Goal: Task Accomplishment & Management: Use online tool/utility

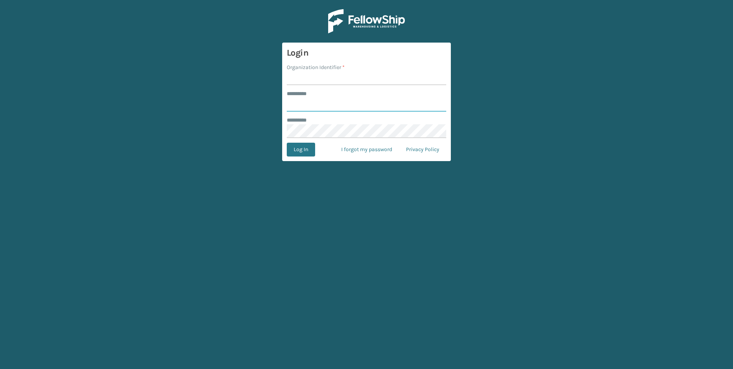
type input "***"
click at [385, 93] on div "******** *" at bounding box center [367, 94] width 160 height 8
click at [387, 88] on form "Login Organization Identifier * ******** * *** ******** * Log In I forgot my pa…" at bounding box center [366, 102] width 169 height 118
click at [388, 82] on input "Organization Identifier *" at bounding box center [367, 78] width 160 height 14
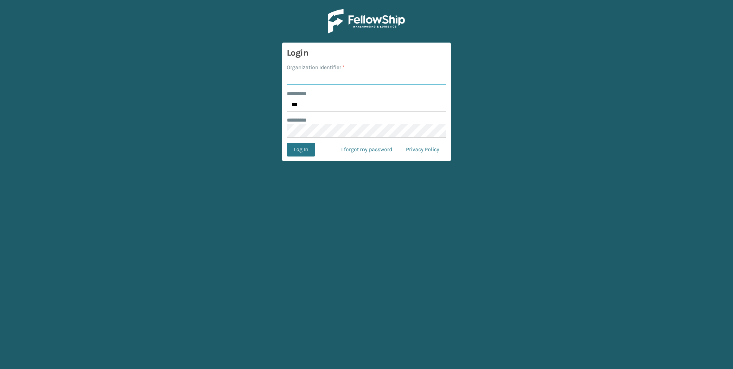
type input "Fellowship - West"
click at [320, 144] on div "Log In I forgot my password Privacy Policy" at bounding box center [367, 150] width 160 height 14
click at [308, 152] on button "Log In" at bounding box center [301, 150] width 28 height 14
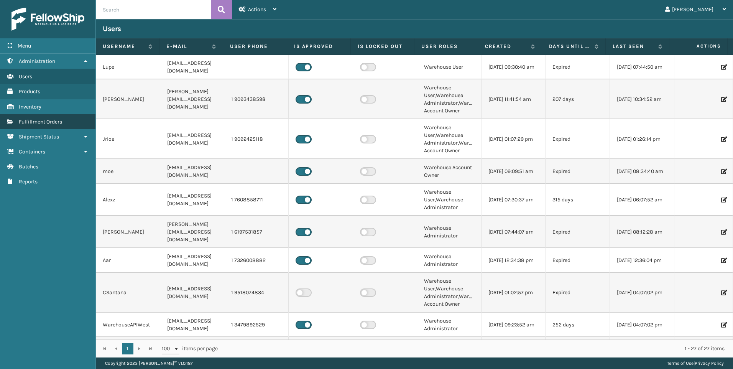
click at [58, 121] on span "Fulfillment Orders" at bounding box center [40, 121] width 43 height 7
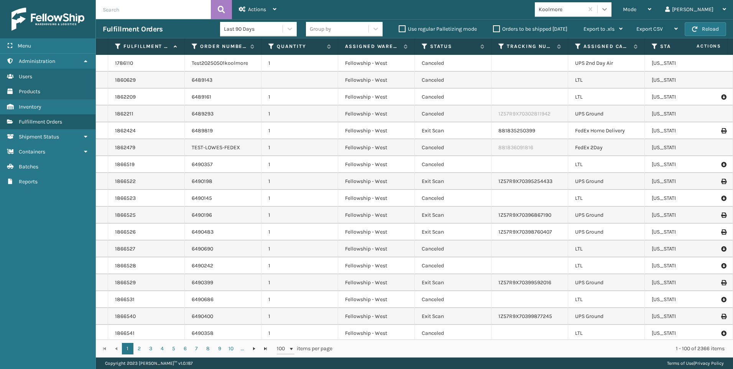
click at [612, 15] on div at bounding box center [605, 9] width 14 height 14
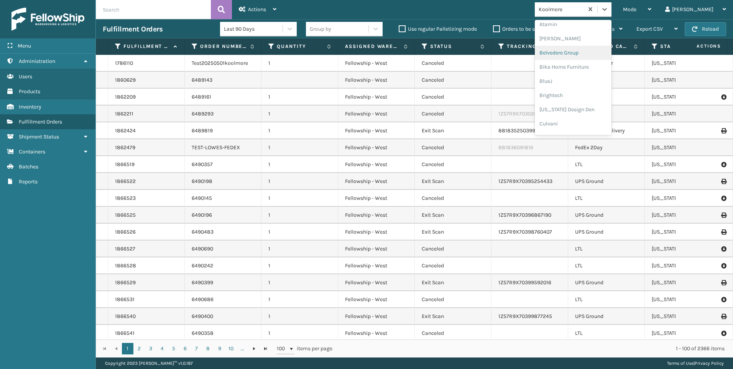
scroll to position [38, 0]
click at [652, 11] on div "Mode" at bounding box center [637, 9] width 28 height 19
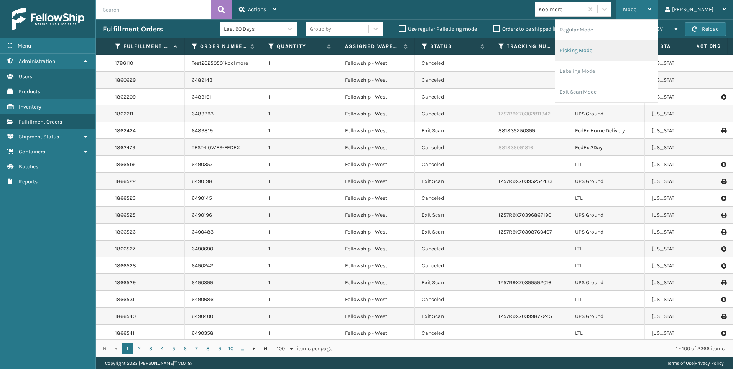
click at [629, 47] on li "Picking Mode" at bounding box center [606, 50] width 103 height 21
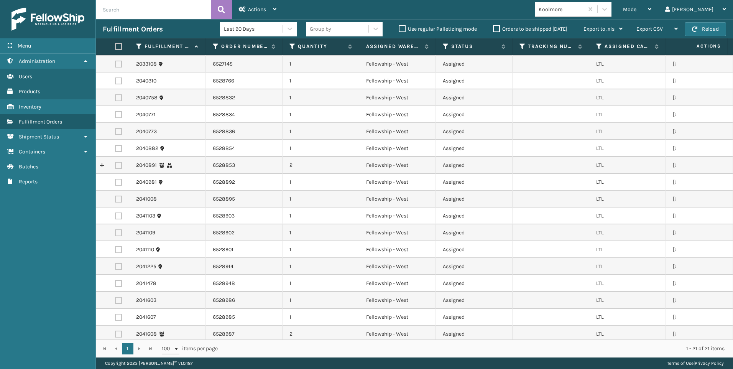
scroll to position [0, 0]
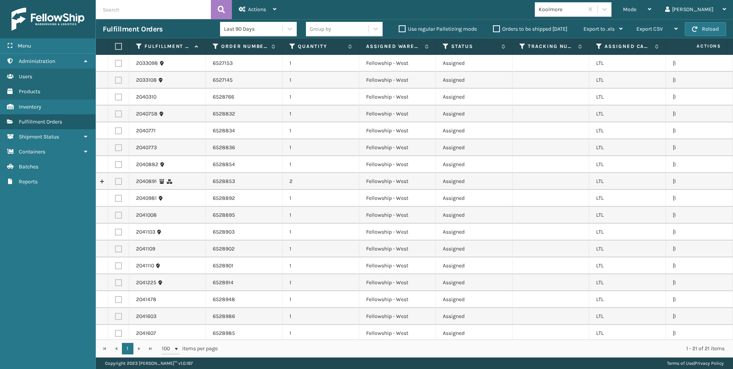
click at [584, 10] on div "Koolmore" at bounding box center [562, 9] width 46 height 8
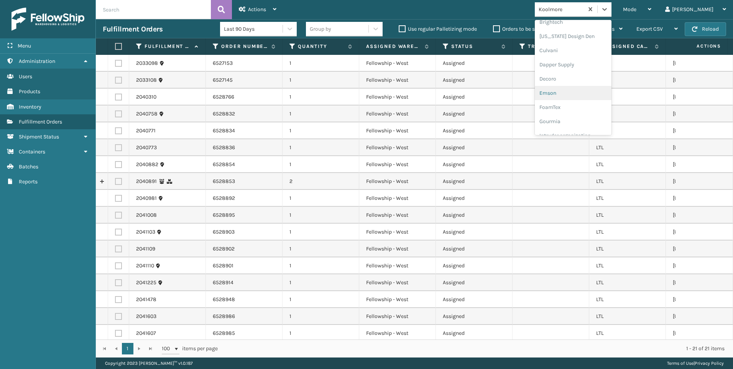
scroll to position [64, 0]
click at [518, 13] on div "Mode Regular Mode Picking Mode Labeling Mode Exit Scan Mode option Belvedere Gr…" at bounding box center [508, 9] width 450 height 19
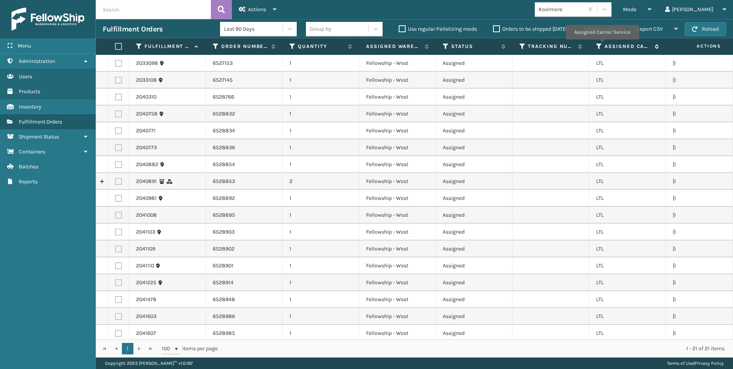
click at [600, 44] on icon at bounding box center [599, 46] width 6 height 7
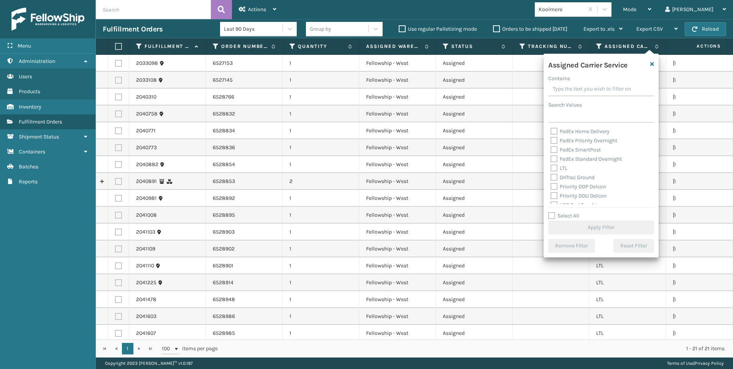
scroll to position [77, 0]
click at [566, 166] on label "LTL" at bounding box center [559, 165] width 17 height 7
click at [551, 166] on input "LTL" at bounding box center [551, 163] width 0 height 5
checkbox input "true"
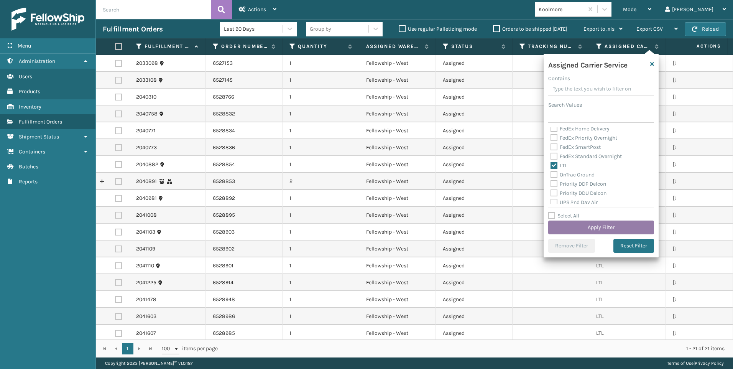
click at [583, 224] on button "Apply Filter" at bounding box center [601, 228] width 106 height 14
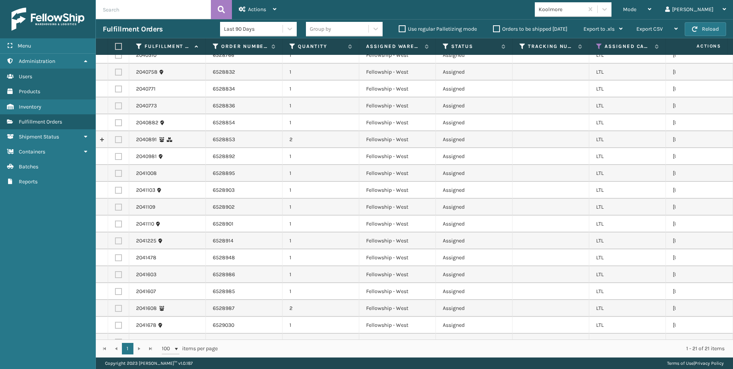
scroll to position [76, 0]
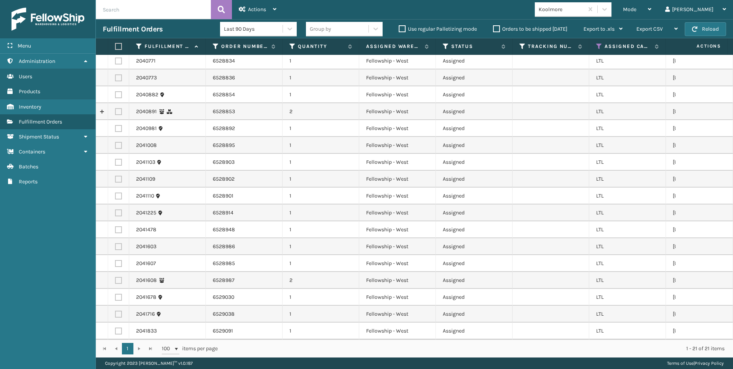
click at [115, 45] on label at bounding box center [117, 46] width 5 height 7
click at [115, 45] on input "checkbox" at bounding box center [115, 46] width 0 height 5
checkbox input "true"
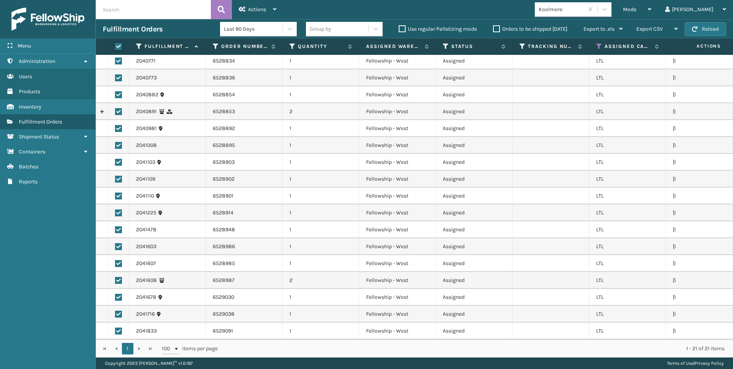
checkbox input "true"
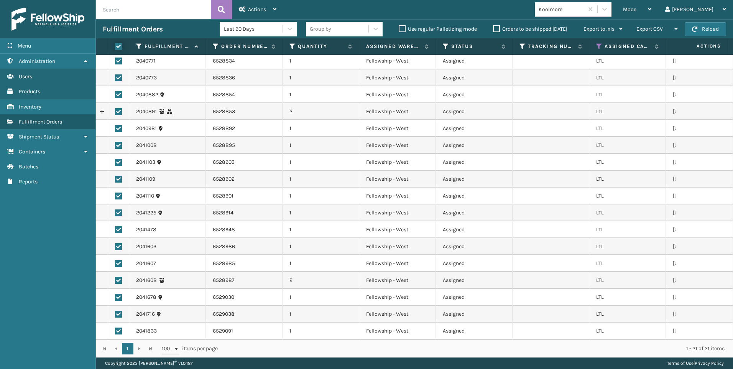
checkbox input "true"
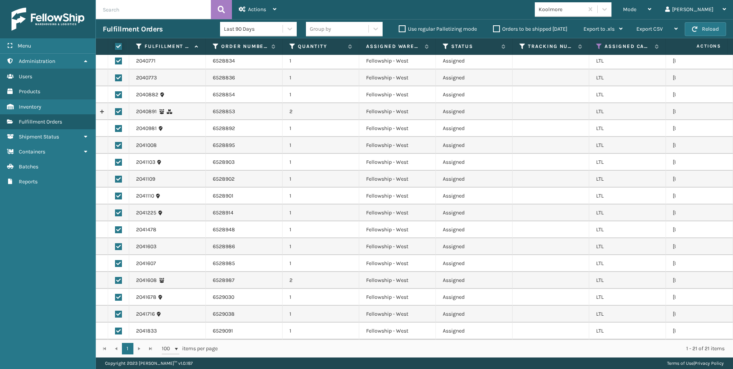
checkbox input "true"
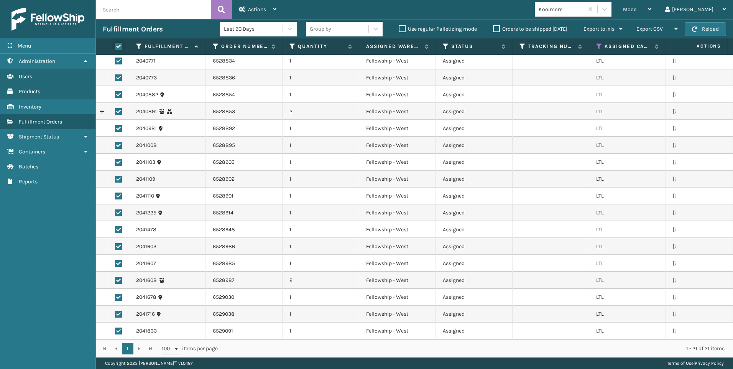
checkbox input "true"
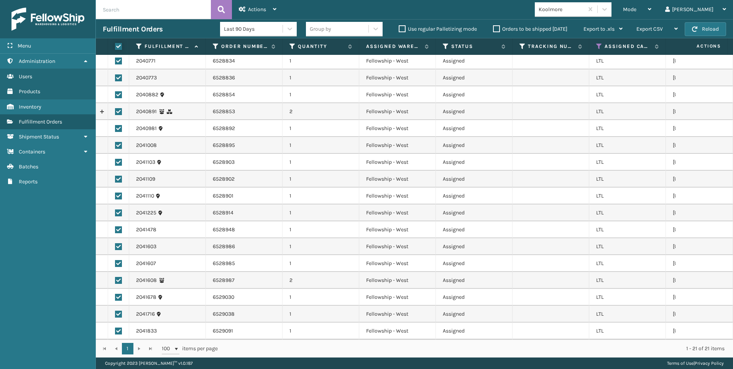
checkbox input "true"
click at [248, 10] on span "Actions" at bounding box center [257, 9] width 18 height 7
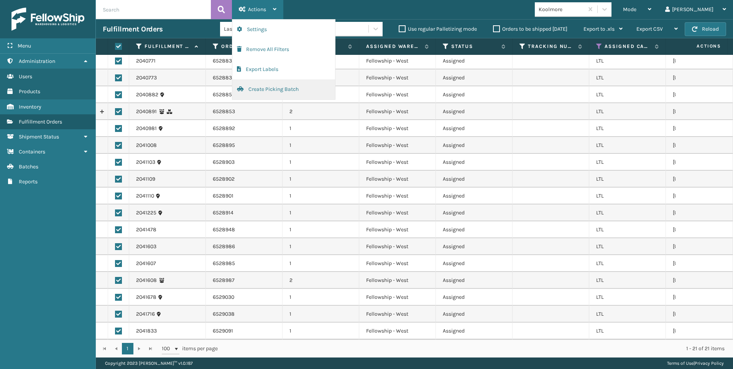
click at [273, 85] on button "Create Picking Batch" at bounding box center [283, 89] width 103 height 20
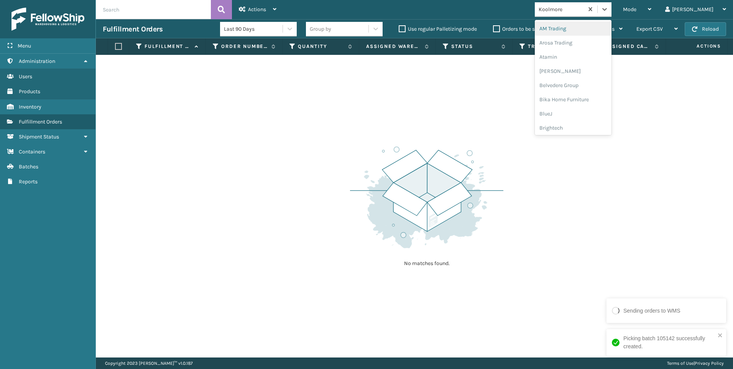
click at [584, 15] on div "Koolmore" at bounding box center [559, 9] width 49 height 13
click at [608, 109] on div "SleepGeekz" at bounding box center [573, 112] width 77 height 14
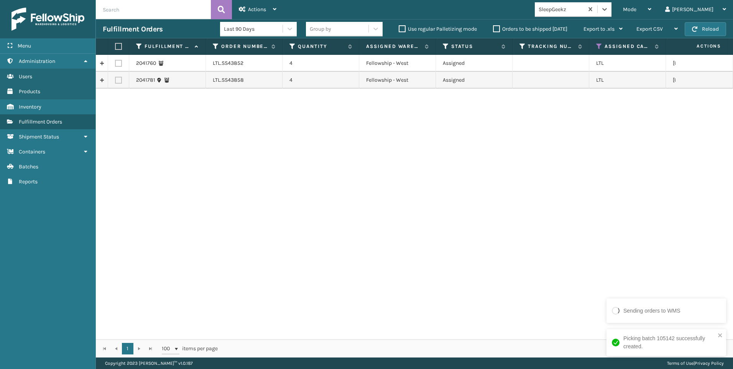
drag, startPoint x: 118, startPoint y: 46, endPoint x: 136, endPoint y: 40, distance: 19.2
click at [118, 46] on label at bounding box center [117, 46] width 5 height 7
click at [115, 46] on input "checkbox" at bounding box center [115, 46] width 0 height 5
checkbox input "true"
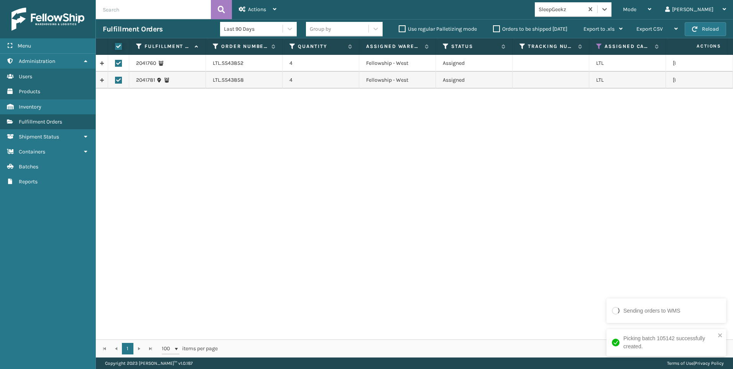
checkbox input "true"
click at [271, 8] on div "Actions" at bounding box center [258, 9] width 38 height 19
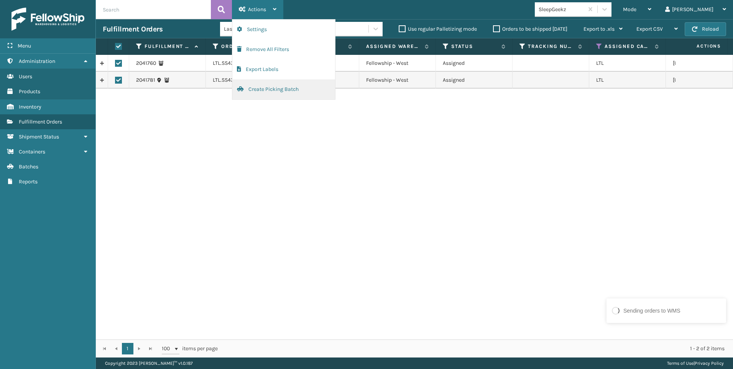
click at [306, 92] on button "Create Picking Batch" at bounding box center [283, 89] width 103 height 20
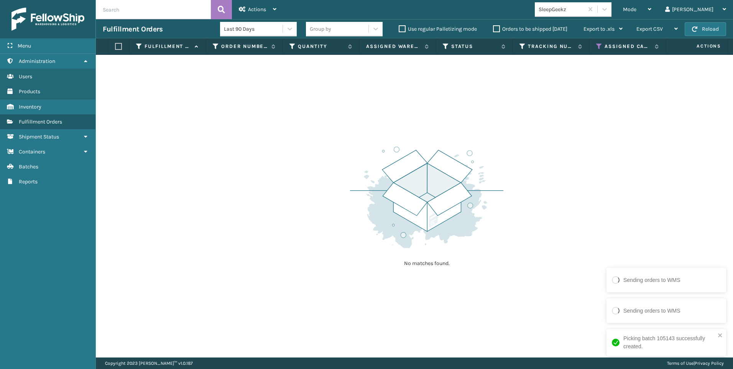
click at [146, 194] on div "No matches found." at bounding box center [414, 206] width 637 height 303
click at [688, 32] on button "Reload" at bounding box center [705, 29] width 41 height 14
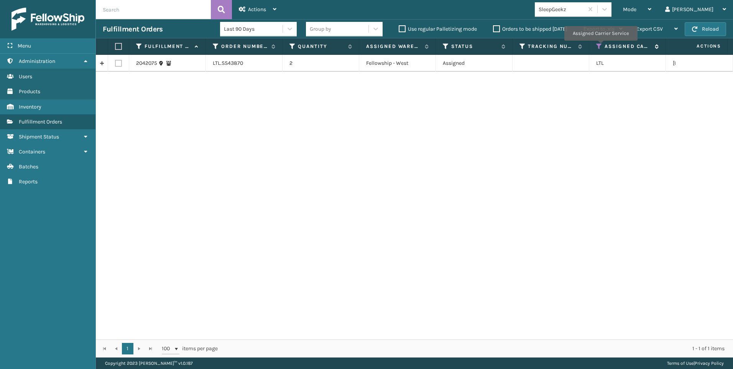
click at [601, 46] on icon at bounding box center [599, 46] width 6 height 7
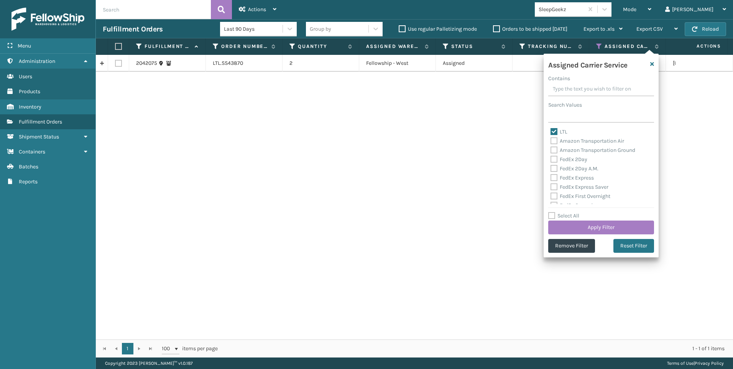
click at [566, 128] on label "LTL" at bounding box center [559, 131] width 17 height 7
click at [551, 128] on input "LTL" at bounding box center [551, 129] width 0 height 5
checkbox input "false"
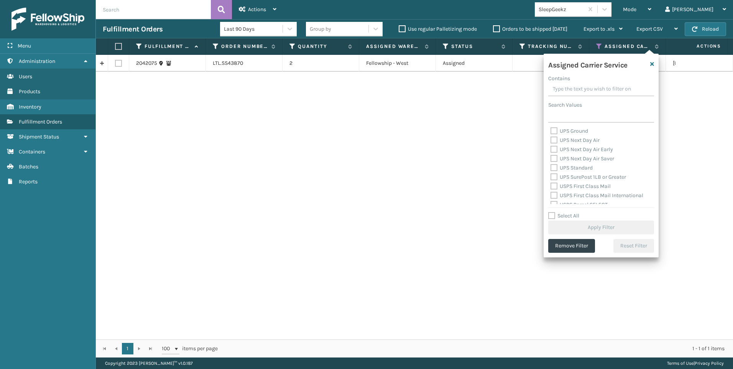
scroll to position [115, 0]
click at [473, 142] on div "2042075 LTL.SS43870 2 Fellowship - West Assigned LTL [US_STATE]" at bounding box center [414, 197] width 637 height 285
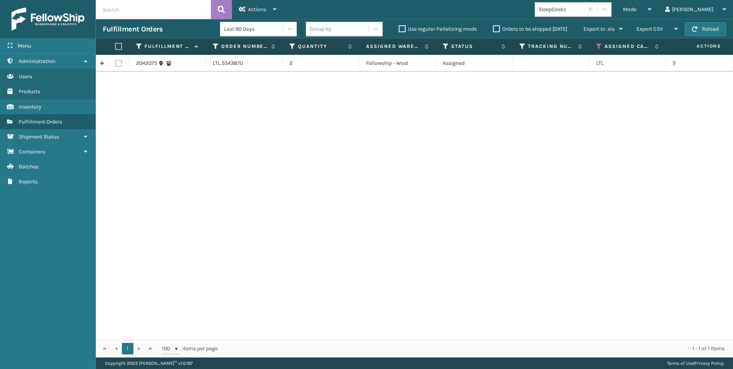
click at [584, 11] on div "SleepGeekz" at bounding box center [562, 9] width 46 height 8
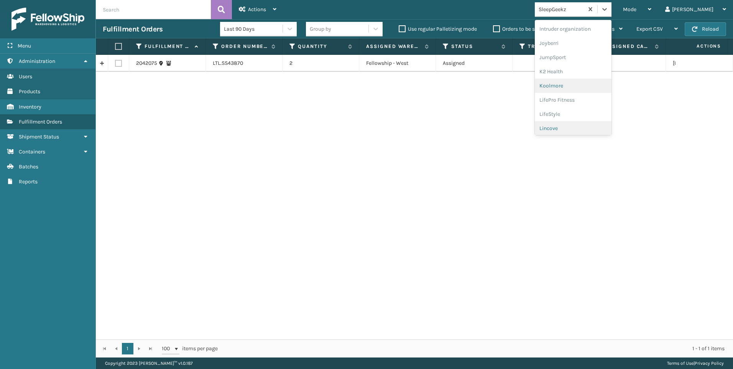
scroll to position [243, 0]
click at [589, 51] on div "Koolmore" at bounding box center [573, 55] width 77 height 14
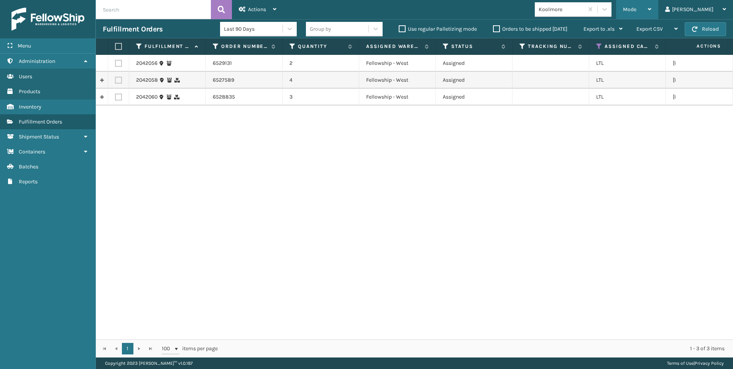
click at [637, 8] on span "Mode" at bounding box center [629, 9] width 13 height 7
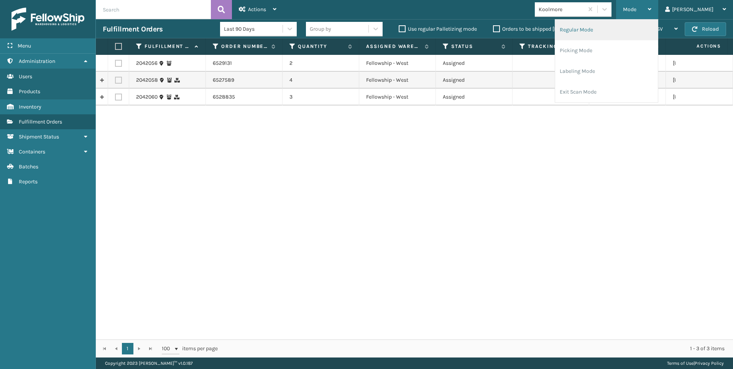
click at [616, 36] on li "Regular Mode" at bounding box center [606, 30] width 103 height 21
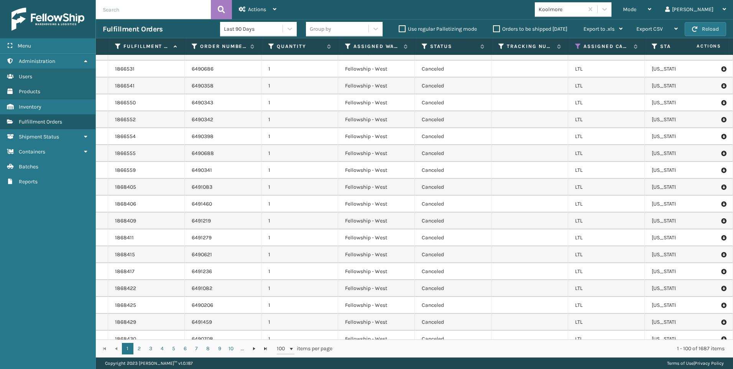
scroll to position [153, 0]
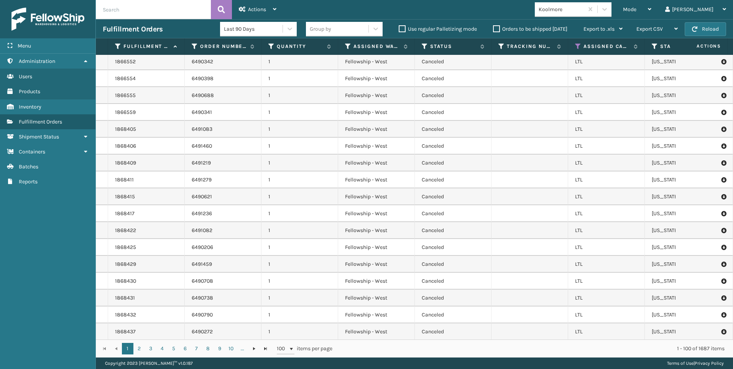
click at [122, 0] on input "text" at bounding box center [153, 9] width 115 height 19
click at [138, 12] on input "text" at bounding box center [153, 9] width 115 height 19
click at [147, 153] on td "1868406" at bounding box center [146, 146] width 77 height 17
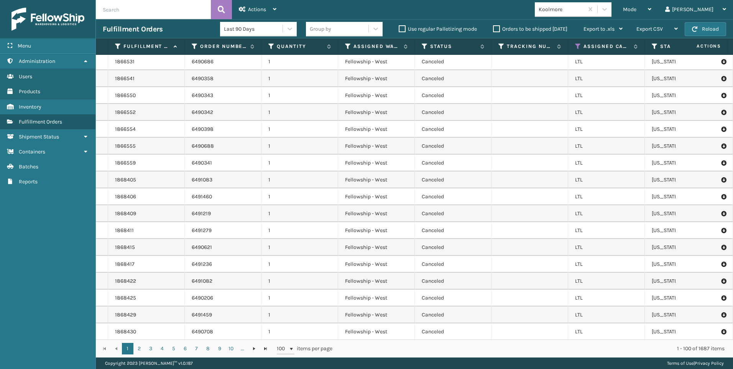
scroll to position [77, 0]
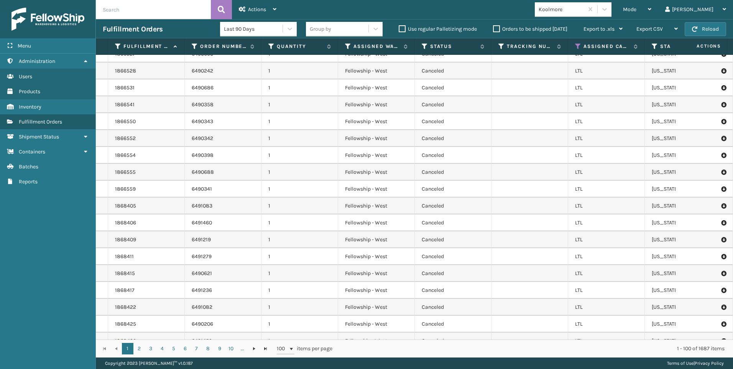
click at [149, 16] on input "text" at bounding box center [153, 9] width 115 height 19
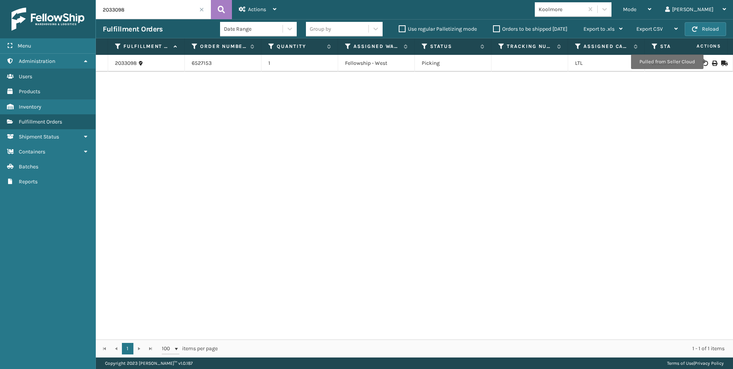
click at [712, 62] on icon at bounding box center [714, 63] width 5 height 5
drag, startPoint x: 142, startPoint y: 11, endPoint x: 92, endPoint y: 10, distance: 49.9
click at [92, 0] on div "Menu Users Administration Users Users Users Products Users Inventory Users Fulf…" at bounding box center [366, 0] width 733 height 0
click at [125, 169] on div "2033108 6527145 1 Fellowship - West Picking LTL [US_STATE]" at bounding box center [414, 197] width 637 height 285
drag, startPoint x: 143, startPoint y: 10, endPoint x: 63, endPoint y: 19, distance: 81.0
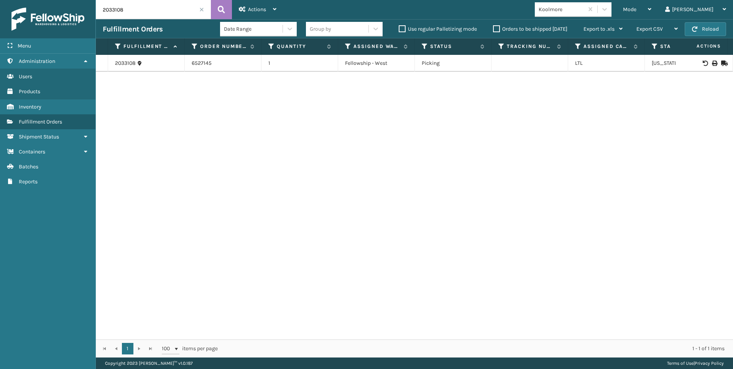
click at [74, 0] on div "Menu Users Administration Users Users Users Products Users Inventory Users Fulf…" at bounding box center [366, 0] width 733 height 0
click at [712, 62] on icon at bounding box center [714, 63] width 5 height 5
drag, startPoint x: 127, startPoint y: 10, endPoint x: 74, endPoint y: 11, distance: 52.5
click at [74, 0] on div "Menu Users Administration Users Users Users Products Users Inventory Users Fulf…" at bounding box center [366, 0] width 733 height 0
click at [712, 61] on icon at bounding box center [714, 63] width 5 height 5
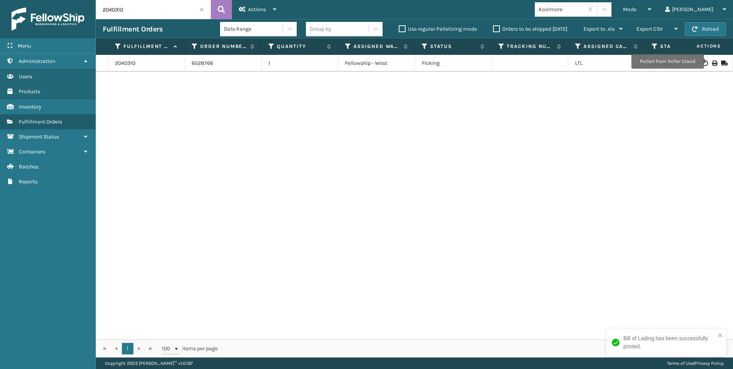
drag, startPoint x: 108, startPoint y: 12, endPoint x: 71, endPoint y: 12, distance: 37.6
click at [72, 0] on div "Menu Users Administration Users Users Users Products Users Inventory Users Fulf…" at bounding box center [366, 0] width 733 height 0
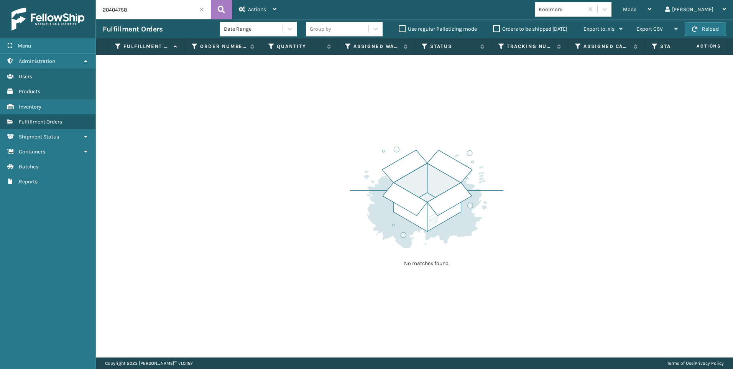
drag, startPoint x: 130, startPoint y: 14, endPoint x: 67, endPoint y: 7, distance: 62.5
click at [82, 0] on div "Menu Users Administration Users Users Users Products Users Inventory Users Fulf…" at bounding box center [366, 0] width 733 height 0
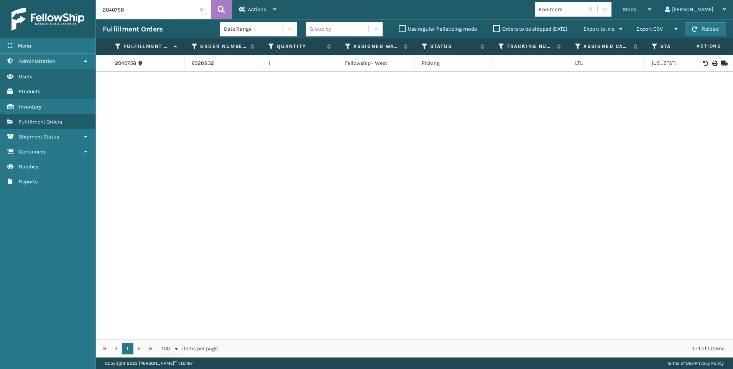
click at [712, 63] on icon at bounding box center [714, 63] width 5 height 5
drag, startPoint x: 135, startPoint y: 8, endPoint x: 18, endPoint y: 14, distance: 117.5
click at [29, 0] on div "Menu Users Administration Users Users Users Products Users Inventory Users Fulf…" at bounding box center [366, 0] width 733 height 0
click at [712, 63] on icon at bounding box center [714, 63] width 5 height 5
drag, startPoint x: 104, startPoint y: 8, endPoint x: 30, endPoint y: 8, distance: 73.6
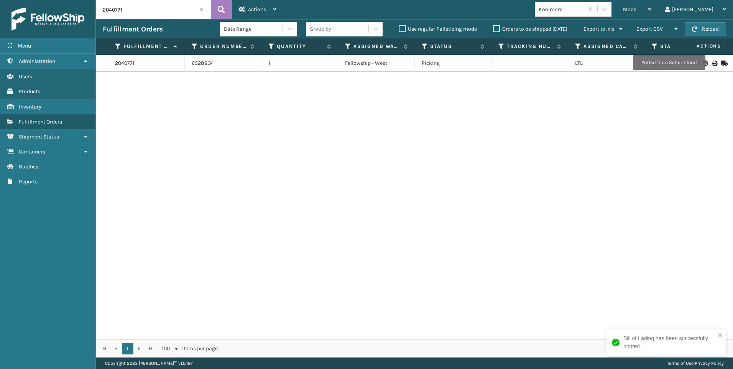
click at [41, 0] on div "Menu Users Administration Users Users Users Products Users Inventory Users Fulf…" at bounding box center [366, 0] width 733 height 0
click at [712, 62] on icon at bounding box center [714, 63] width 5 height 5
drag, startPoint x: 148, startPoint y: 10, endPoint x: 74, endPoint y: 13, distance: 73.7
click at [79, 0] on div "Menu Users Administration Users Users Users Products Users Inventory Users Fulf…" at bounding box center [366, 0] width 733 height 0
click at [712, 64] on icon at bounding box center [714, 63] width 5 height 5
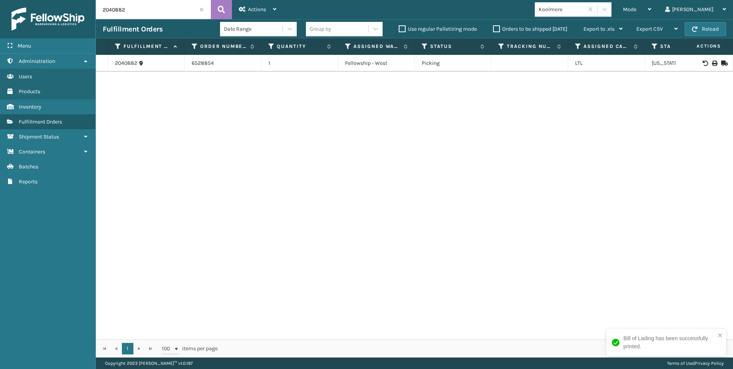
drag, startPoint x: 127, startPoint y: 16, endPoint x: 83, endPoint y: 14, distance: 43.4
click at [83, 0] on div "Menu Users Administration Users Users Users Products Users Inventory Users Fulf…" at bounding box center [366, 0] width 733 height 0
click at [712, 61] on icon at bounding box center [714, 63] width 5 height 5
drag, startPoint x: 84, startPoint y: 6, endPoint x: 26, endPoint y: 5, distance: 57.2
click at [30, 0] on div "Menu Users Administration Users Users Users Products Users Inventory Users Fulf…" at bounding box center [366, 0] width 733 height 0
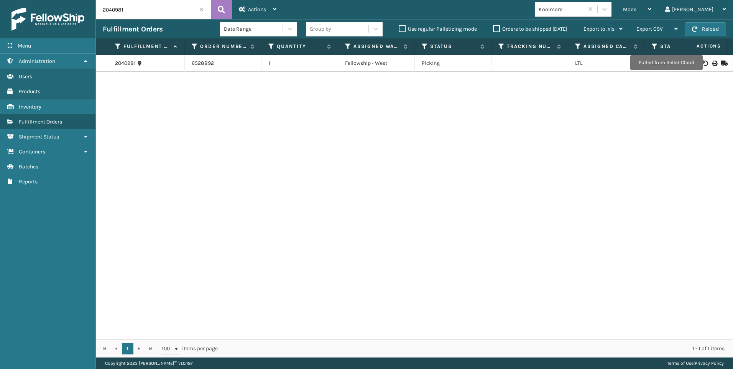
click at [712, 63] on icon at bounding box center [714, 63] width 5 height 5
drag, startPoint x: 140, startPoint y: 9, endPoint x: 81, endPoint y: 9, distance: 58.7
click at [81, 0] on div "Menu Users Administration Users Users Users Products Users Inventory Users Fulf…" at bounding box center [366, 0] width 733 height 0
click at [712, 63] on icon at bounding box center [714, 63] width 5 height 5
drag, startPoint x: 122, startPoint y: 11, endPoint x: 86, endPoint y: 10, distance: 36.1
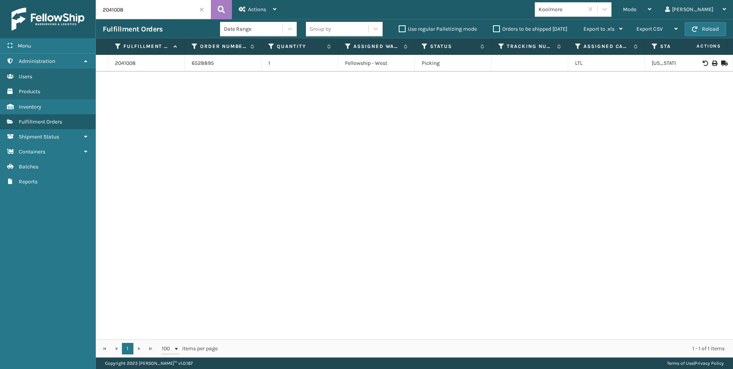
click at [89, 0] on div "Menu Users Administration Users Users Users Products Users Inventory Users Fulf…" at bounding box center [366, 0] width 733 height 0
click at [712, 61] on icon at bounding box center [714, 63] width 5 height 5
drag, startPoint x: 140, startPoint y: 19, endPoint x: 77, endPoint y: 13, distance: 63.6
click at [77, 0] on div "Menu Users Administration Users Users Users Products Users Inventory Users Fulf…" at bounding box center [366, 0] width 733 height 0
click at [712, 63] on icon at bounding box center [714, 63] width 5 height 5
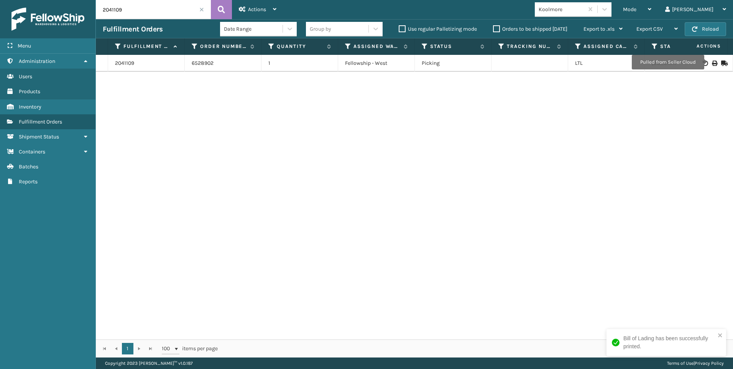
drag, startPoint x: 143, startPoint y: 12, endPoint x: 54, endPoint y: 8, distance: 89.1
click at [59, 0] on div "Menu Users Administration Users Users Users Products Users Inventory Users Fulf…" at bounding box center [366, 0] width 733 height 0
click at [712, 64] on icon at bounding box center [714, 63] width 5 height 5
drag, startPoint x: 112, startPoint y: 7, endPoint x: 58, endPoint y: 7, distance: 54.5
click at [58, 0] on div "Menu Users Administration Users Users Users Products Users Inventory Users Fulf…" at bounding box center [366, 0] width 733 height 0
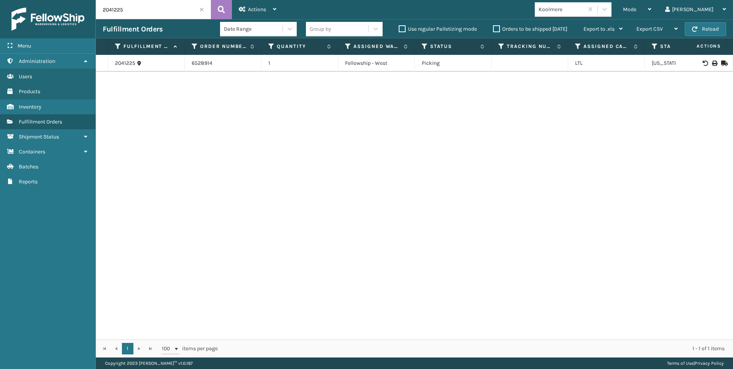
click at [712, 63] on icon at bounding box center [714, 63] width 5 height 5
drag, startPoint x: 130, startPoint y: 13, endPoint x: 71, endPoint y: 6, distance: 59.1
click at [77, 0] on div "Menu Users Administration Users Users Users Products Users Inventory Users Fulf…" at bounding box center [366, 0] width 733 height 0
click at [712, 62] on icon at bounding box center [714, 63] width 5 height 5
drag, startPoint x: 129, startPoint y: 11, endPoint x: 79, endPoint y: 10, distance: 49.9
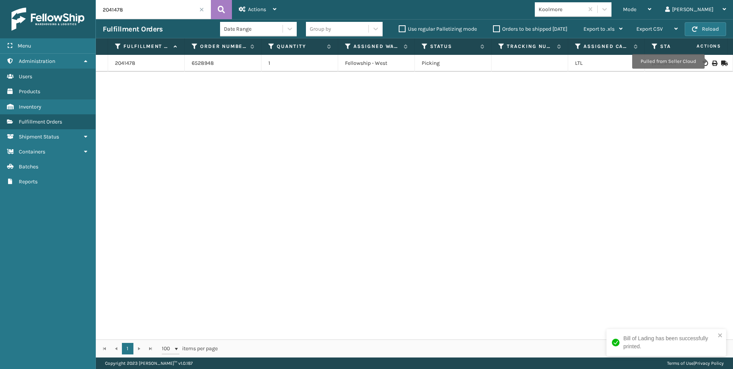
click at [83, 0] on div "Menu Users Administration Users Users Users Products Users Inventory Users Fulf…" at bounding box center [366, 0] width 733 height 0
click at [712, 62] on icon at bounding box center [714, 63] width 5 height 5
drag, startPoint x: 129, startPoint y: 11, endPoint x: 34, endPoint y: 1, distance: 95.2
click at [42, 0] on div "Menu Users Administration Users Users Users Products Users Inventory Users Fulf…" at bounding box center [366, 0] width 733 height 0
click at [712, 63] on icon at bounding box center [714, 63] width 5 height 5
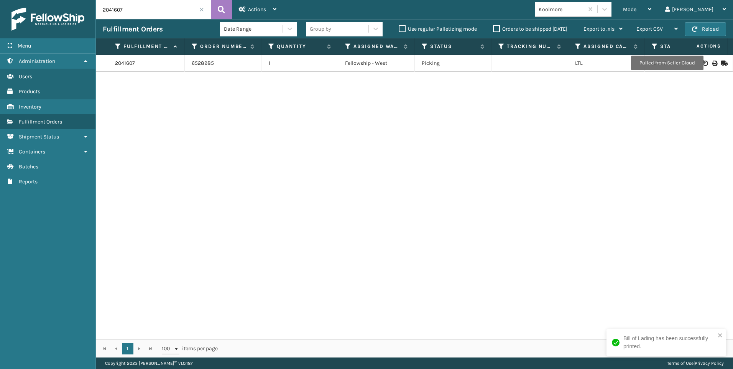
drag, startPoint x: 142, startPoint y: 8, endPoint x: 7, endPoint y: 8, distance: 135.0
click at [17, 0] on div "Menu Users Administration Users Users Users Products Users Inventory Users Fulf…" at bounding box center [366, 0] width 733 height 0
click at [712, 63] on icon at bounding box center [714, 63] width 5 height 5
drag, startPoint x: 123, startPoint y: 7, endPoint x: 31, endPoint y: 22, distance: 93.6
click at [41, 0] on div "Menu Users Administration Users Users Users Products Users Inventory Users Fulf…" at bounding box center [366, 0] width 733 height 0
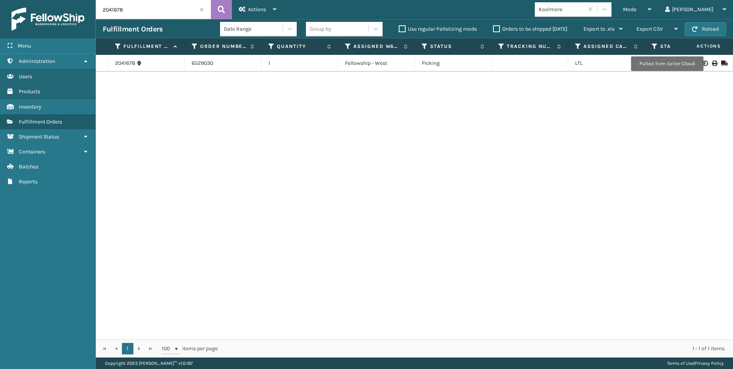
click at [712, 64] on icon at bounding box center [714, 63] width 5 height 5
drag, startPoint x: 138, startPoint y: 10, endPoint x: 66, endPoint y: 6, distance: 71.5
click at [67, 0] on div "Menu Users Administration Users Users Users Products Users Inventory Users Fulf…" at bounding box center [366, 0] width 733 height 0
click at [712, 64] on icon at bounding box center [714, 63] width 5 height 5
drag, startPoint x: 127, startPoint y: 12, endPoint x: 66, endPoint y: 12, distance: 61.4
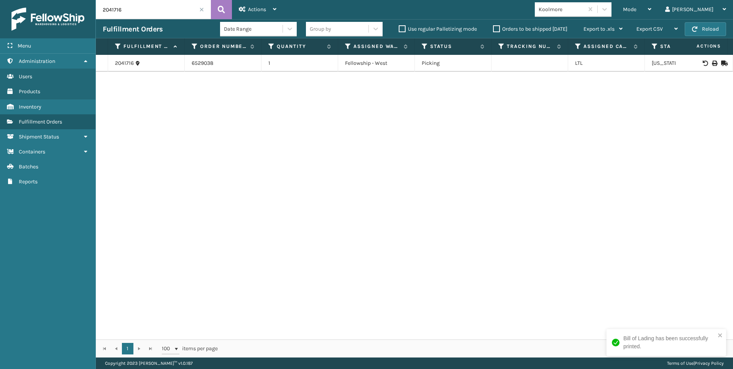
click at [66, 0] on div "Menu Users Administration Users Users Users Products Users Inventory Users Fulf…" at bounding box center [366, 0] width 733 height 0
click at [712, 63] on icon at bounding box center [714, 63] width 5 height 5
drag, startPoint x: 90, startPoint y: 2, endPoint x: 74, endPoint y: 3, distance: 15.8
click at [74, 0] on div "Menu Users Administration Users Users Users Products Users Inventory Users Fulf…" at bounding box center [366, 0] width 733 height 0
click at [712, 63] on icon at bounding box center [714, 63] width 5 height 5
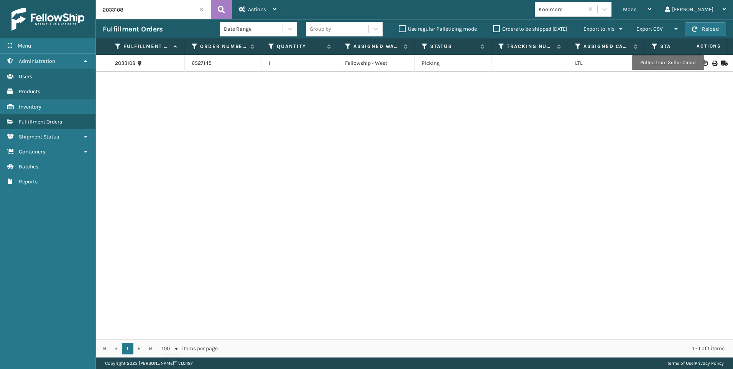
drag, startPoint x: 156, startPoint y: 12, endPoint x: 74, endPoint y: 11, distance: 82.5
click at [74, 0] on div "Menu Users Administration Users Users Users Products Users Inventory Users Fulf…" at bounding box center [366, 0] width 733 height 0
type input "2040773"
click at [712, 61] on icon at bounding box center [714, 63] width 5 height 5
click at [206, 9] on input "2040773" at bounding box center [153, 9] width 115 height 19
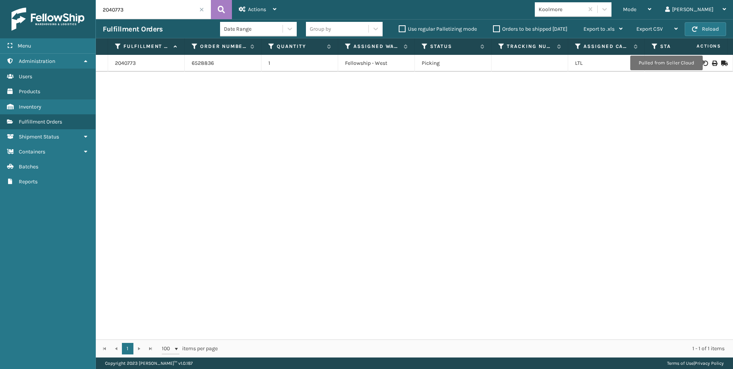
click at [201, 10] on span at bounding box center [201, 9] width 5 height 5
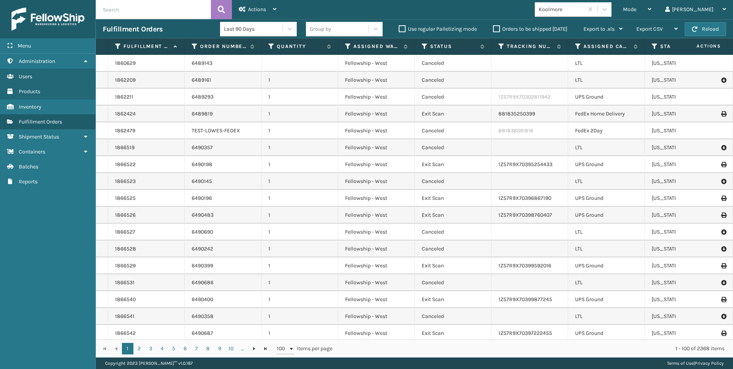
click at [637, 10] on span "Mode" at bounding box center [629, 9] width 13 height 7
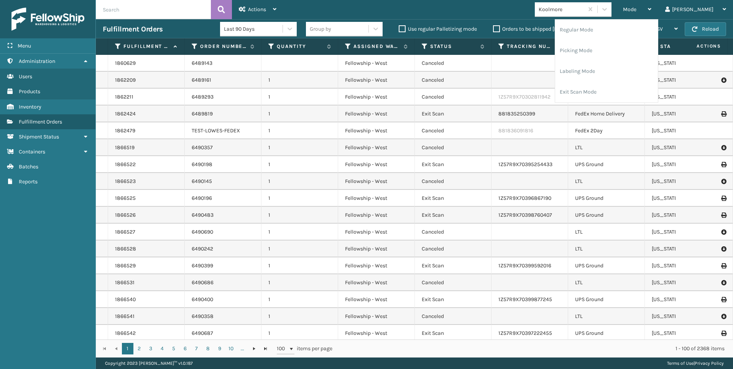
click at [584, 9] on div "Koolmore" at bounding box center [562, 9] width 46 height 8
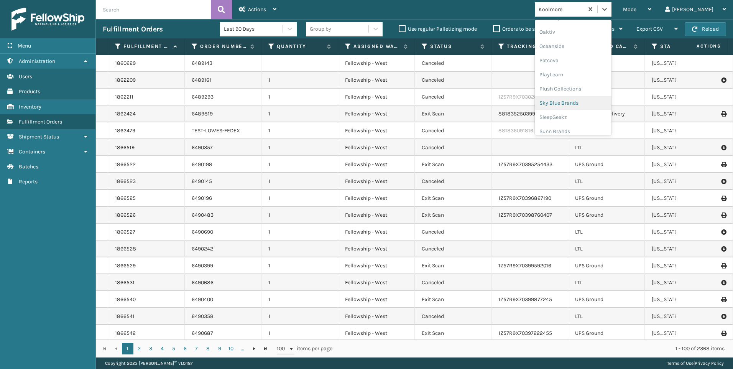
scroll to position [370, 0]
click at [602, 113] on div "SleepGeekz" at bounding box center [573, 112] width 77 height 14
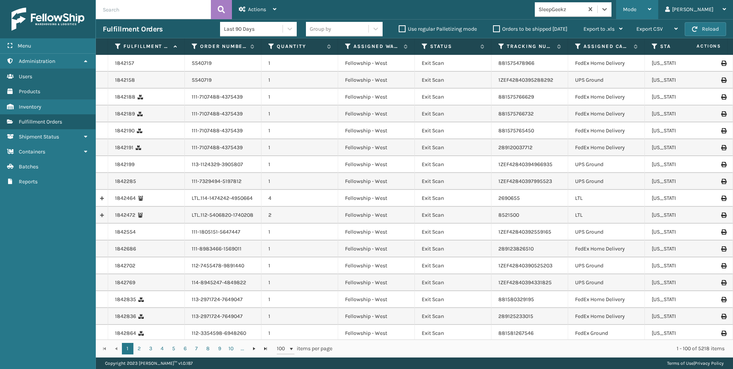
drag, startPoint x: 668, startPoint y: 8, endPoint x: 661, endPoint y: 8, distance: 7.3
click at [637, 8] on span "Mode" at bounding box center [629, 9] width 13 height 7
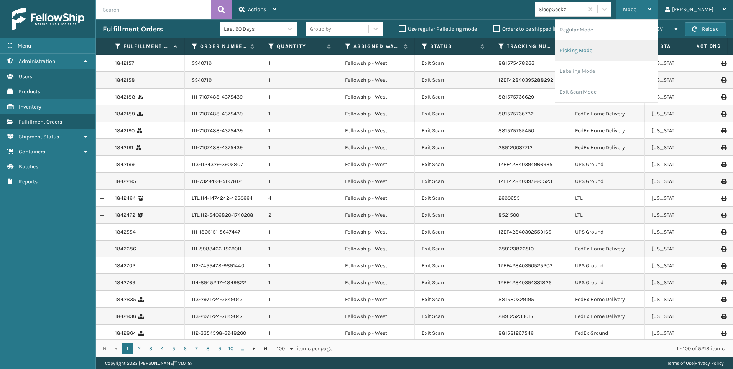
click at [643, 45] on li "Picking Mode" at bounding box center [606, 50] width 103 height 21
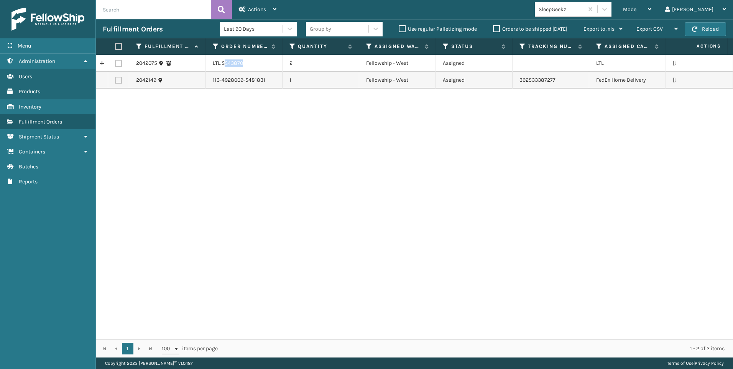
drag, startPoint x: 223, startPoint y: 63, endPoint x: 286, endPoint y: 61, distance: 63.3
click at [286, 61] on tr "2042075 LTL.SS43870 2 Fellowship - West Assigned LTL [US_STATE]" at bounding box center [486, 63] width 781 height 17
click at [224, 60] on td "LTL.SS43870" at bounding box center [244, 63] width 77 height 17
click at [224, 61] on td "LTL.SS43870" at bounding box center [244, 63] width 77 height 17
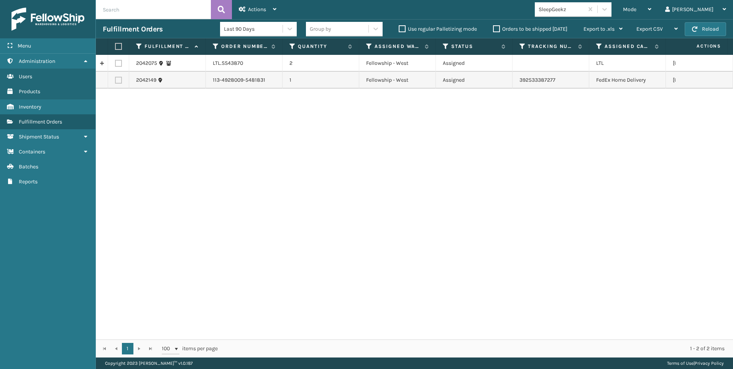
click at [122, 63] on label at bounding box center [118, 63] width 7 height 7
click at [115, 63] on input "checkbox" at bounding box center [115, 62] width 0 height 5
click at [119, 63] on label at bounding box center [118, 63] width 7 height 7
click at [115, 63] on input "checkbox" at bounding box center [115, 62] width 0 height 5
click at [118, 64] on label at bounding box center [118, 63] width 7 height 7
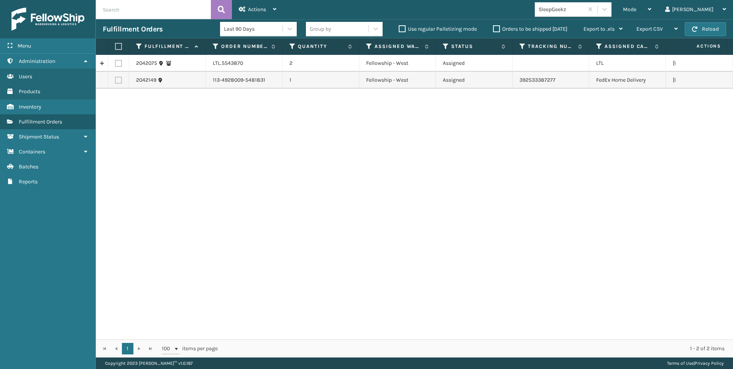
click at [115, 64] on input "checkbox" at bounding box center [115, 62] width 0 height 5
checkbox input "true"
click at [250, 10] on span "Actions" at bounding box center [257, 9] width 18 height 7
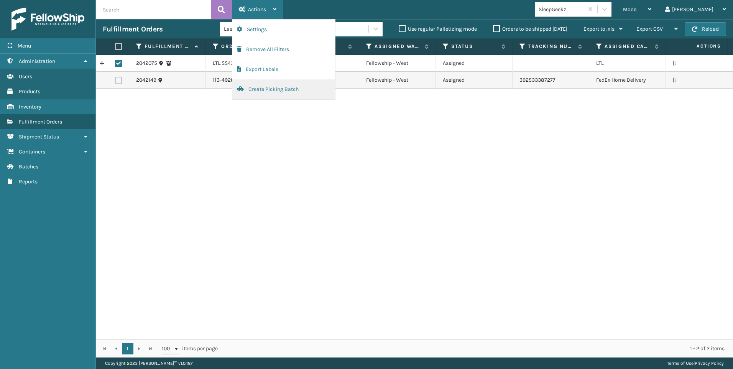
click at [257, 89] on button "Create Picking Batch" at bounding box center [283, 89] width 103 height 20
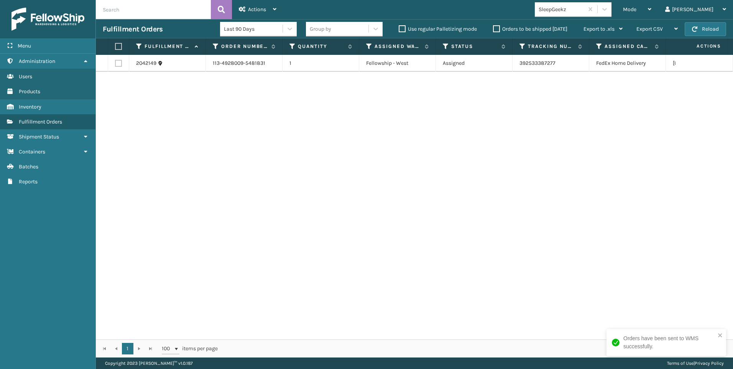
click at [691, 21] on div "Fulfillment Orders Last 90 Days Group by Use regular Palletizing mode Orders to…" at bounding box center [414, 28] width 637 height 19
click at [693, 26] on span "button" at bounding box center [694, 28] width 5 height 5
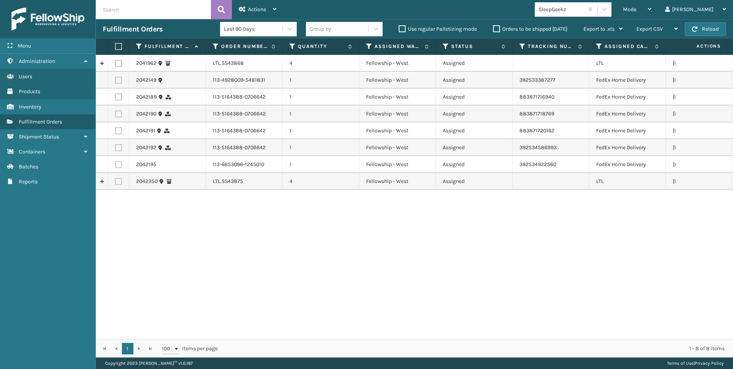
click at [117, 62] on label at bounding box center [118, 63] width 7 height 7
click at [115, 62] on input "checkbox" at bounding box center [115, 62] width 0 height 5
checkbox input "true"
click at [118, 177] on td at bounding box center [118, 181] width 21 height 17
click at [118, 179] on label at bounding box center [118, 181] width 7 height 7
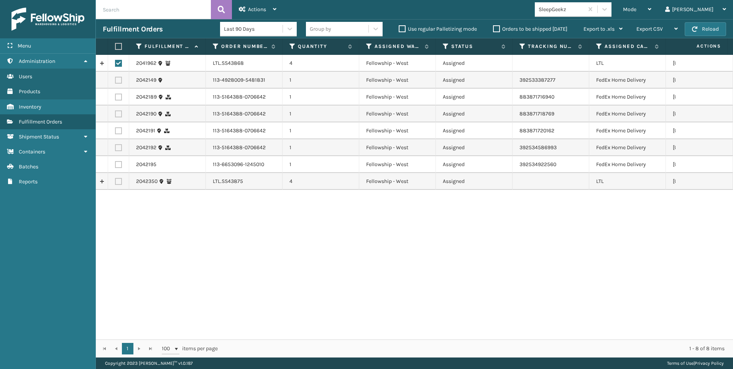
click at [115, 179] on input "checkbox" at bounding box center [115, 180] width 0 height 5
checkbox input "true"
click at [253, 9] on span "Actions" at bounding box center [257, 9] width 18 height 7
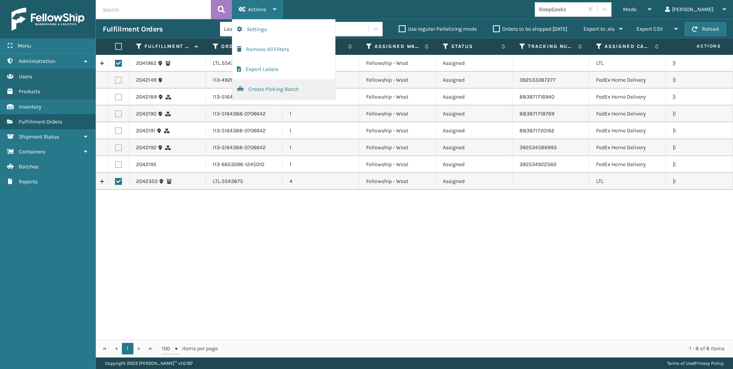
click at [285, 89] on button "Create Picking Batch" at bounding box center [283, 89] width 103 height 20
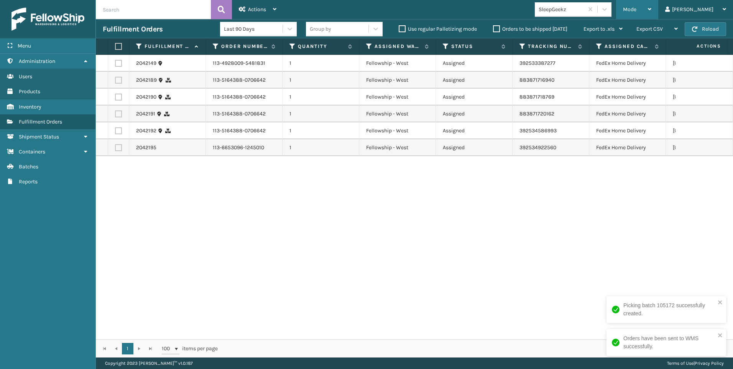
click at [652, 2] on div "Mode" at bounding box center [637, 9] width 28 height 19
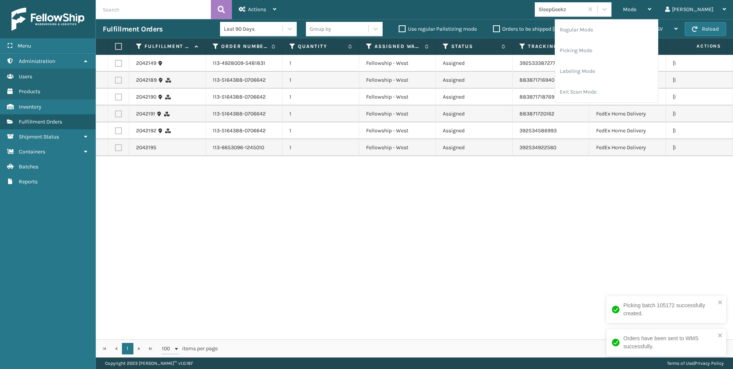
click at [611, 16] on div "SleepGeekz" at bounding box center [573, 9] width 77 height 15
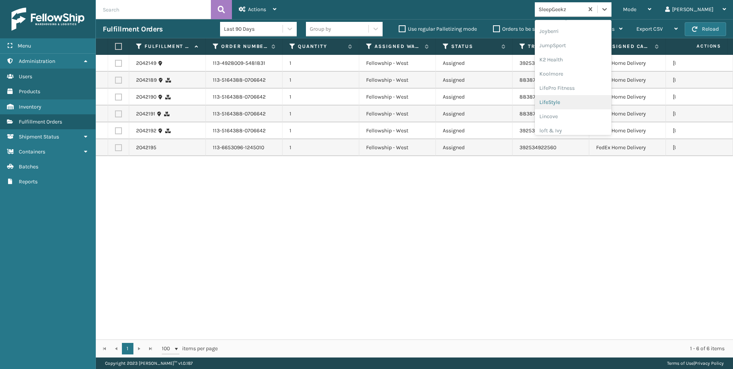
scroll to position [230, 0]
click at [597, 70] on div "Koolmore" at bounding box center [573, 68] width 77 height 14
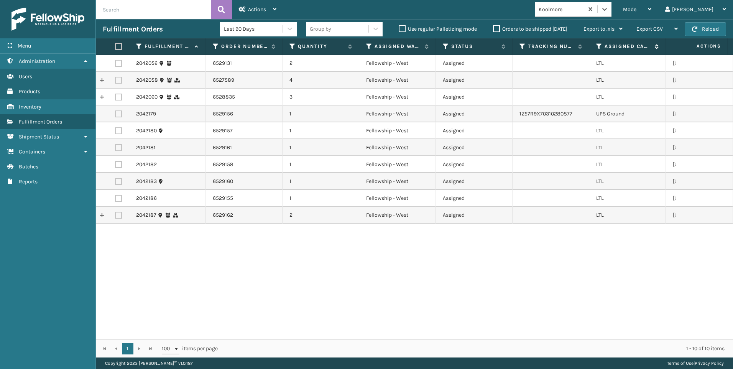
click at [601, 45] on icon at bounding box center [599, 46] width 6 height 7
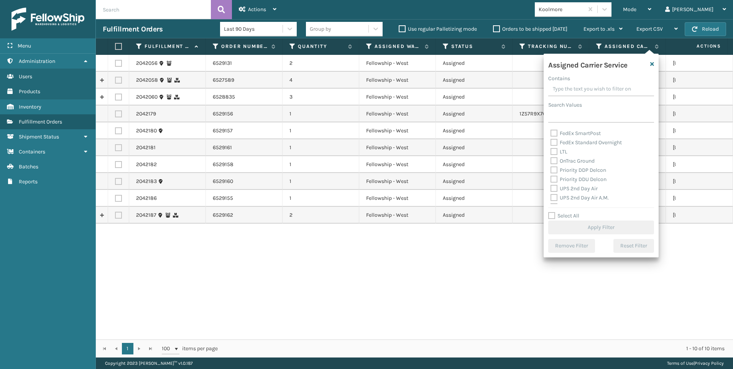
scroll to position [77, 0]
click at [561, 165] on label "LTL" at bounding box center [559, 165] width 17 height 7
click at [551, 165] on input "LTL" at bounding box center [551, 163] width 0 height 5
checkbox input "true"
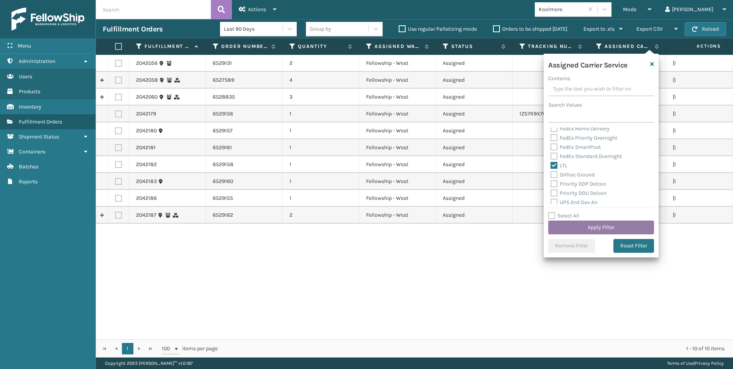
click at [574, 226] on button "Apply Filter" at bounding box center [601, 228] width 106 height 14
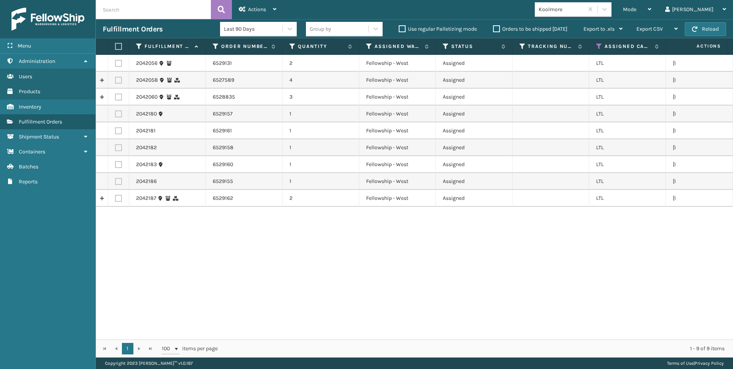
click at [117, 48] on label at bounding box center [117, 46] width 5 height 7
click at [115, 48] on input "checkbox" at bounding box center [115, 46] width 0 height 5
checkbox input "true"
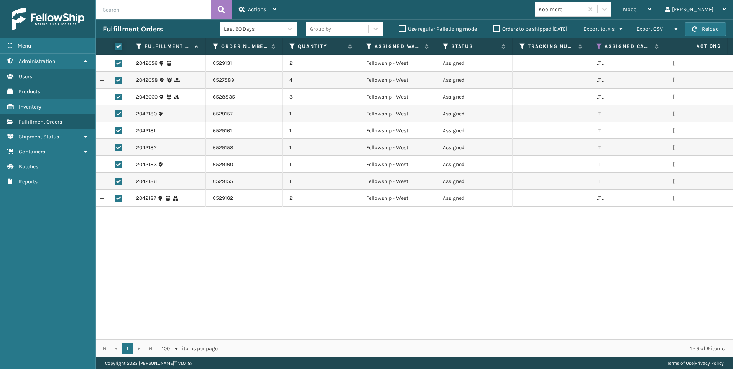
checkbox input "true"
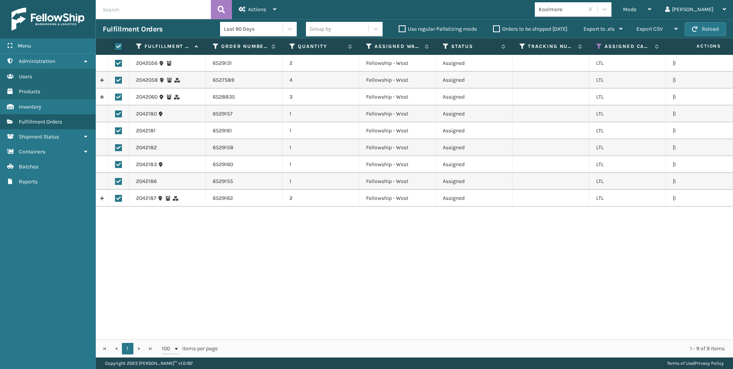
checkbox input "true"
click at [264, 10] on span "Actions" at bounding box center [257, 9] width 18 height 7
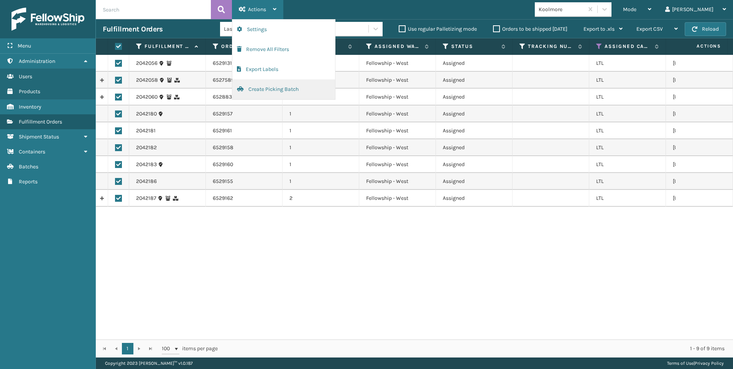
click at [273, 89] on button "Create Picking Batch" at bounding box center [283, 89] width 103 height 20
